Goal: Task Accomplishment & Management: Manage account settings

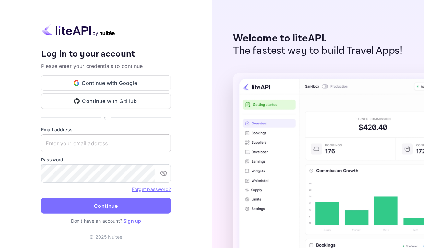
click at [78, 142] on input "text" at bounding box center [106, 143] width 130 height 18
type input "[EMAIL_ADDRESS][DOMAIN_NAME]"
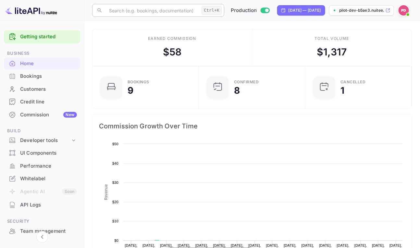
click at [158, 10] on input "text" at bounding box center [152, 10] width 94 height 13
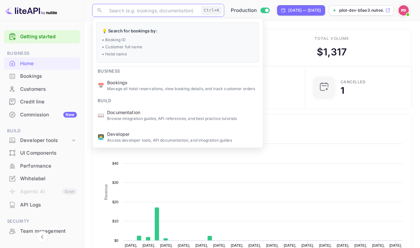
scroll to position [101, 98]
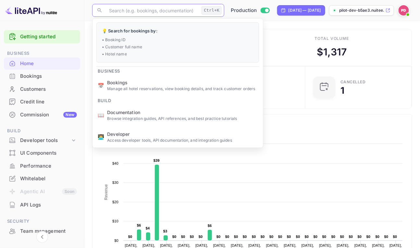
click at [43, 176] on div "Whitelabel" at bounding box center [48, 178] width 57 height 7
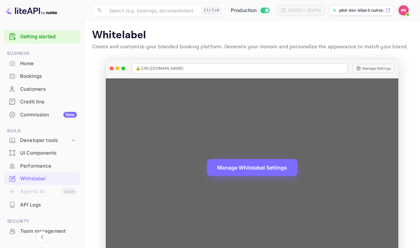
click at [184, 67] on span "🔒 [URL][DOMAIN_NAME]" at bounding box center [160, 69] width 48 height 6
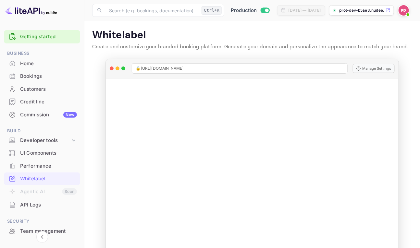
click at [163, 37] on p "Whitelabel" at bounding box center [252, 35] width 320 height 13
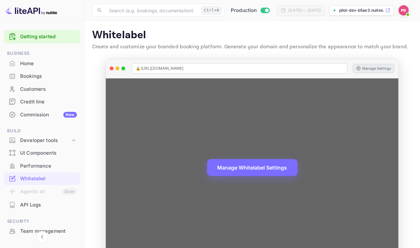
click at [363, 66] on button "Manage Settings" at bounding box center [374, 68] width 42 height 9
